Goal: Find specific page/section: Find specific page/section

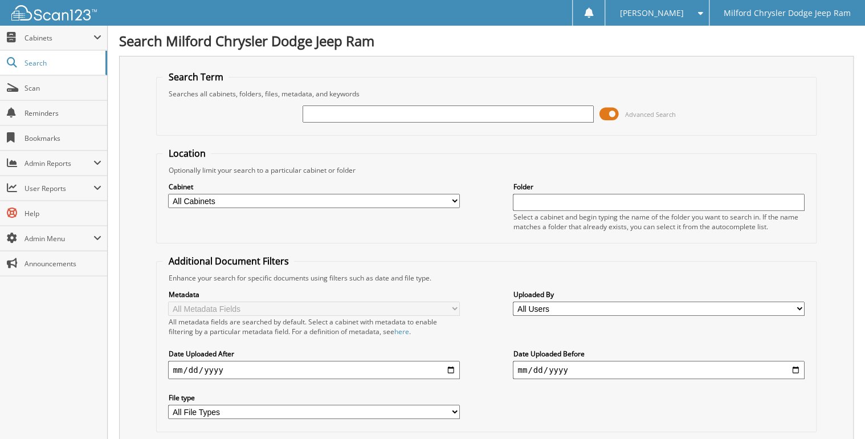
click at [414, 112] on input "text" at bounding box center [448, 113] width 291 height 17
type input "4609179"
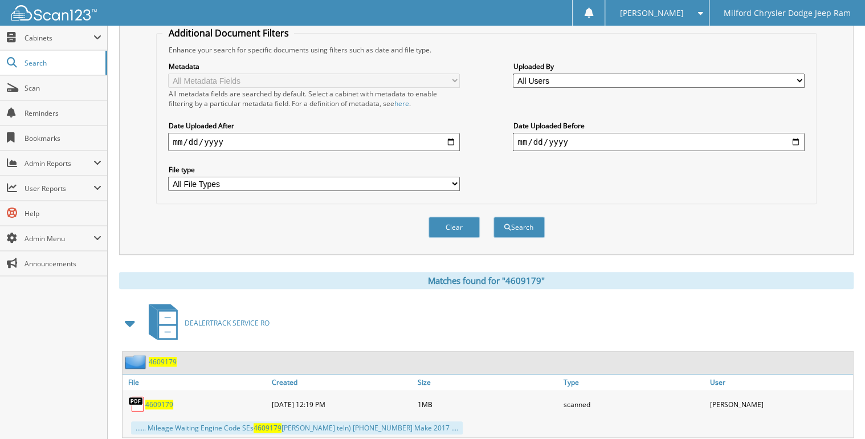
click at [159, 400] on span "4609179" at bounding box center [159, 405] width 28 height 10
click at [39, 87] on span "Scan" at bounding box center [63, 88] width 77 height 10
